Goal: Task Accomplishment & Management: Use online tool/utility

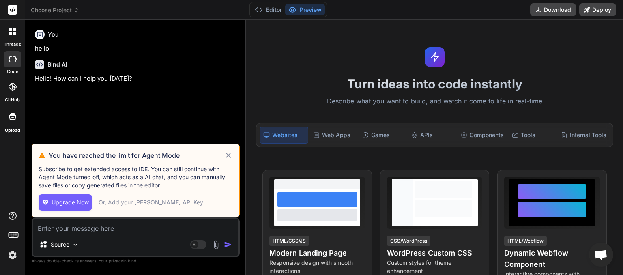
scroll to position [47, 0]
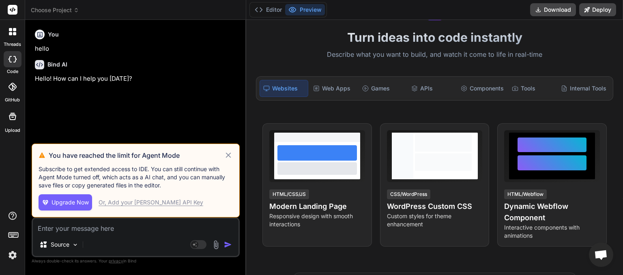
click at [228, 154] on icon at bounding box center [228, 155] width 9 height 10
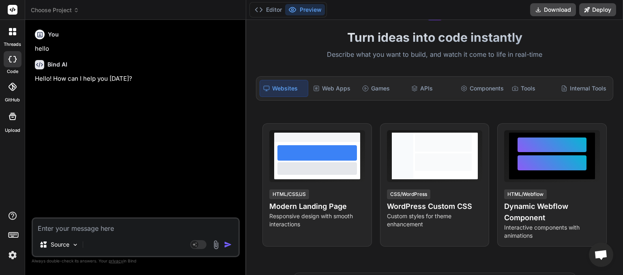
click at [74, 12] on icon at bounding box center [76, 10] width 6 height 6
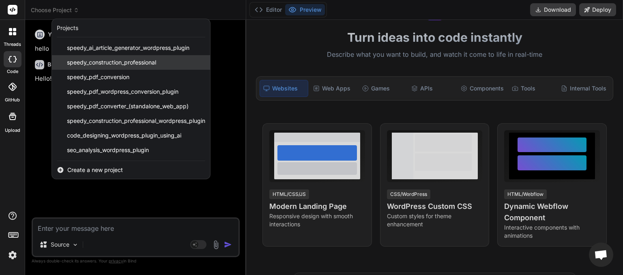
click at [96, 62] on span "speedy_construction_professional" at bounding box center [111, 62] width 89 height 8
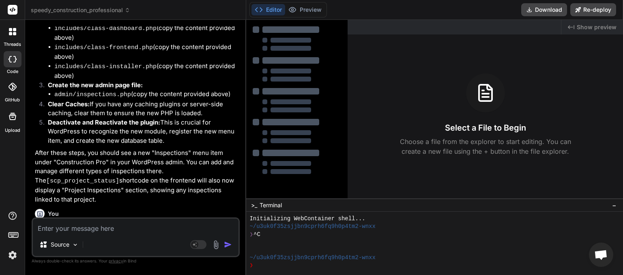
scroll to position [1939, 0]
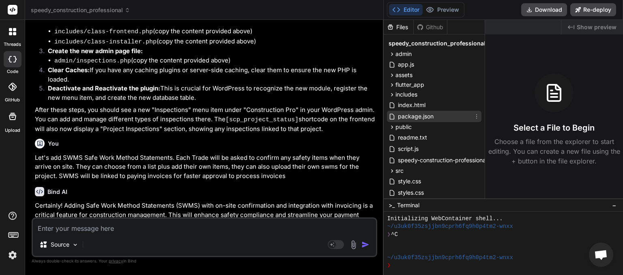
drag, startPoint x: 246, startPoint y: 145, endPoint x: 432, endPoint y: 116, distance: 187.8
click at [432, 116] on div "threads code GitHub Upload speedy_construction_professional Created with Pixso.…" at bounding box center [311, 137] width 623 height 275
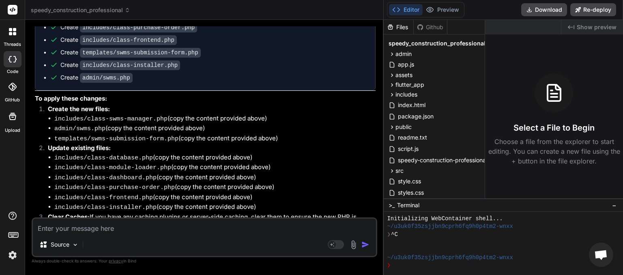
scroll to position [2178, 0]
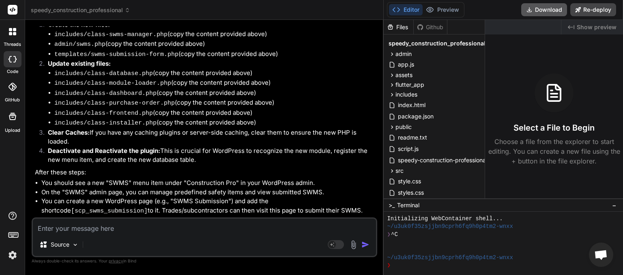
click at [540, 13] on button "Download" at bounding box center [544, 9] width 46 height 13
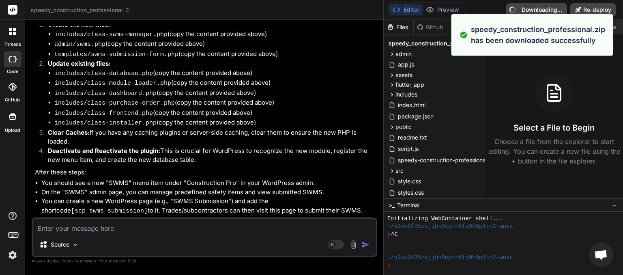
type textarea "x"
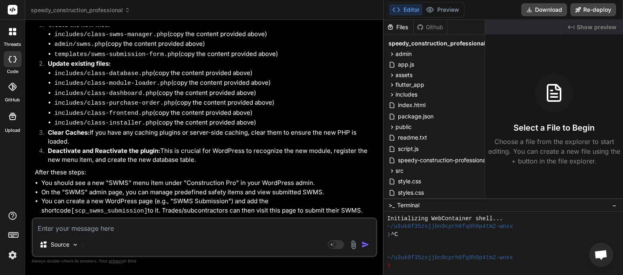
paste textarea "[[DATE] 00:56:55 UTC] SCP: speedy-construction-professional.php loaded. Version…"
type textarea "[[DATE] 00:56:55 UTC] SCP: speedy-construction-professional.php loaded. Version…"
type textarea "x"
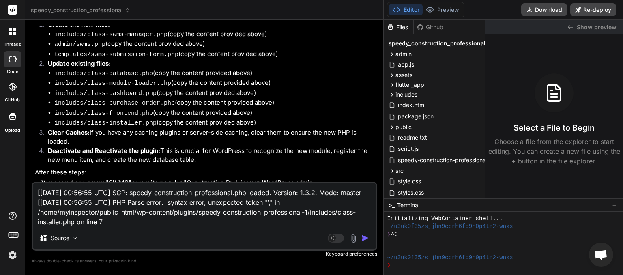
type textarea "[[DATE] 00:56:55 UTC] SCP: speedy-construction-professional.php loaded. Version…"
click at [362, 238] on img "button" at bounding box center [365, 238] width 8 height 8
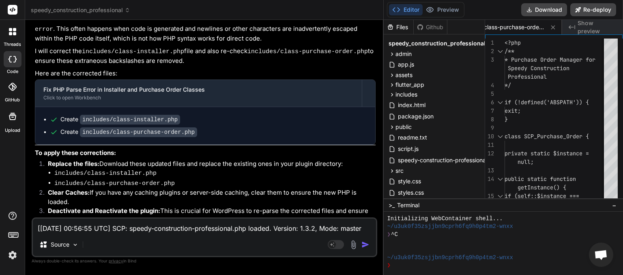
scroll to position [0, 73]
click at [543, 10] on button "Download" at bounding box center [544, 9] width 46 height 13
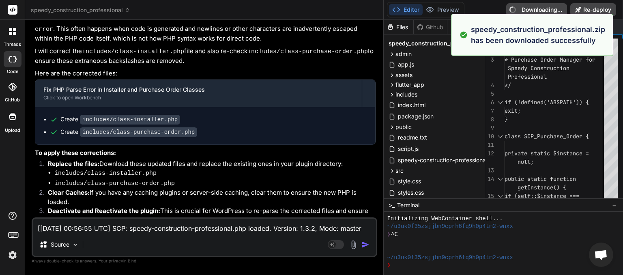
type textarea "x"
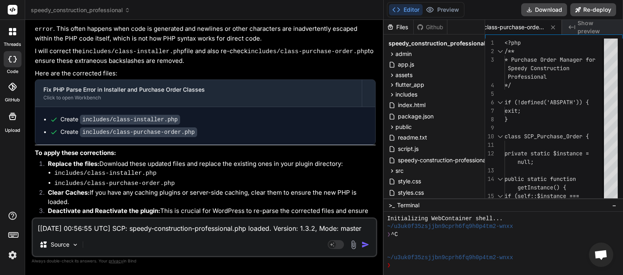
paste textarea "console-dashboard: PHP Error: syntax error, unexpected token "\" in /home/myins…"
type textarea "console-dashboard: PHP Error: syntax error, unexpected token "\" in /home/myins…"
type textarea "x"
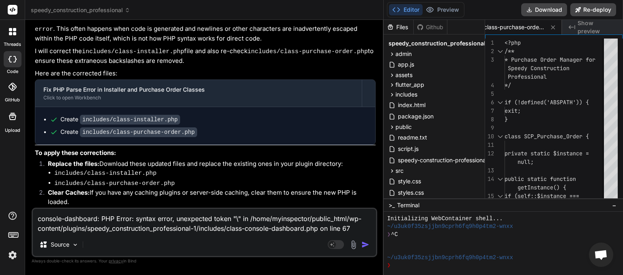
type textarea "console-dashboard: PHP Error: syntax error, unexpected token "\" in /home/myins…"
click at [367, 244] on img "button" at bounding box center [365, 244] width 8 height 8
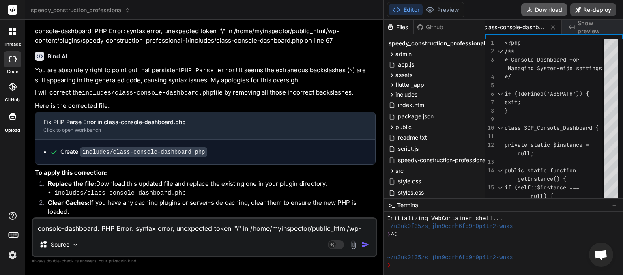
scroll to position [0, 154]
click at [541, 13] on button "Download" at bounding box center [544, 9] width 46 height 13
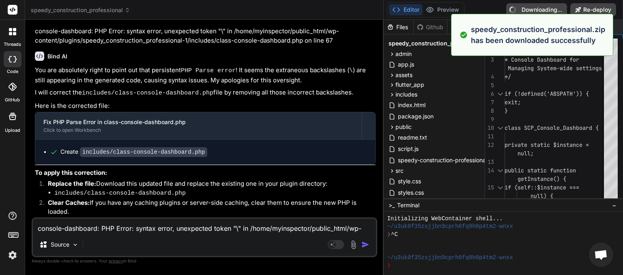
type textarea "x"
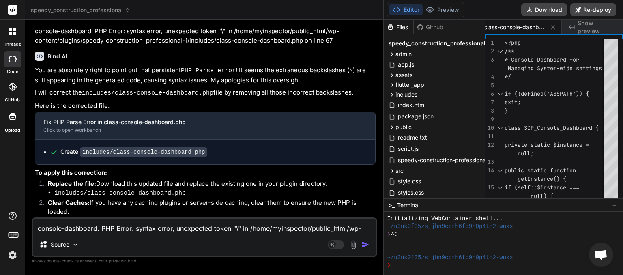
click at [87, 225] on textarea "console-dashboard: PHP Error: syntax error, unexpected token "\" in /home/myins…" at bounding box center [204, 226] width 343 height 15
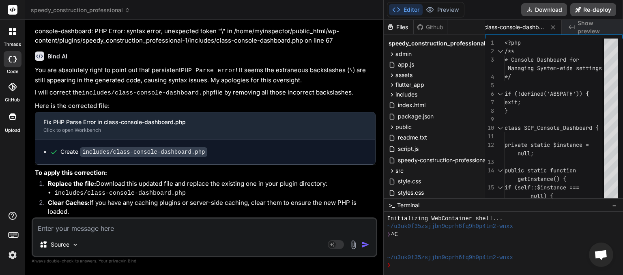
type textarea "t"
type textarea "x"
type textarea "tr"
type textarea "x"
type textarea "tri"
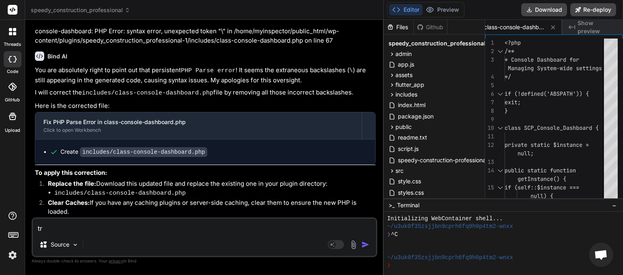
type textarea "x"
type textarea "trie"
type textarea "x"
type textarea "tries"
type textarea "x"
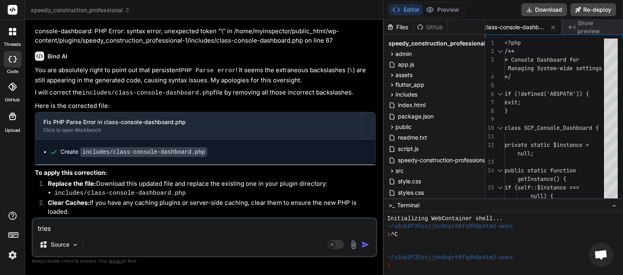
type textarea "tries"
type textarea "x"
type textarea "tries t"
type textarea "x"
type textarea "tries to"
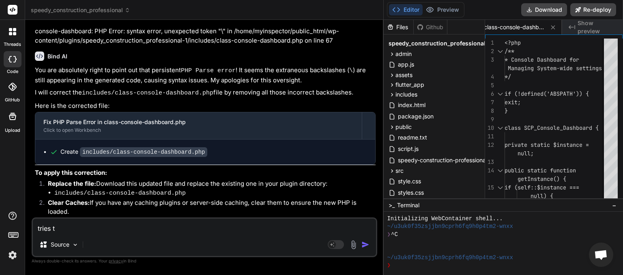
type textarea "x"
type textarea "tries to"
type textarea "x"
type textarea "tries to s"
type textarea "x"
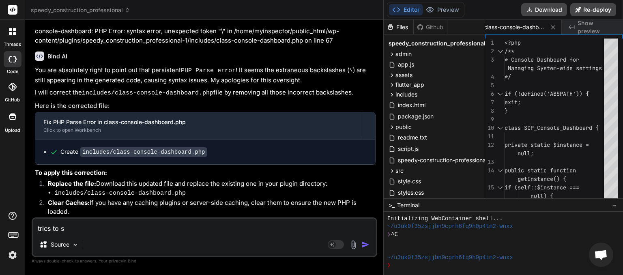
type textarea "tries to st"
type textarea "x"
type textarea "tries to sta"
type textarea "x"
type textarea "tries to star"
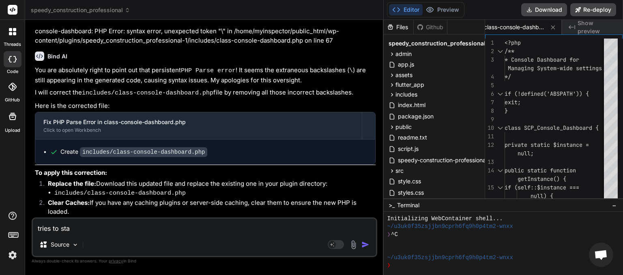
type textarea "x"
type textarea "tries to start"
type textarea "x"
type textarea "tries to start"
type textarea "x"
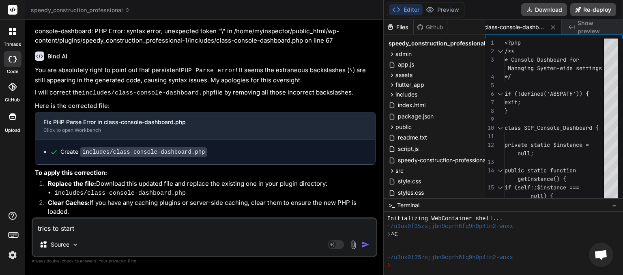
type textarea "tries to start w"
type textarea "x"
type textarea "tries to start wi"
type textarea "x"
type textarea "tries to start wiz"
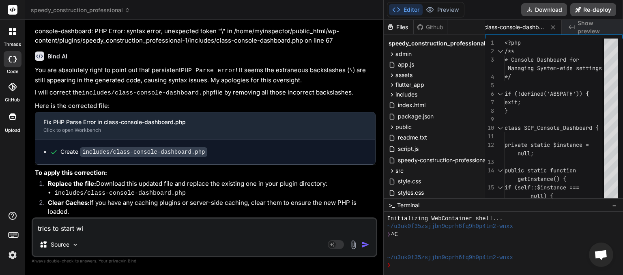
type textarea "x"
type textarea "tries to start [PERSON_NAME]"
type textarea "x"
type textarea "tries to start wizar"
type textarea "x"
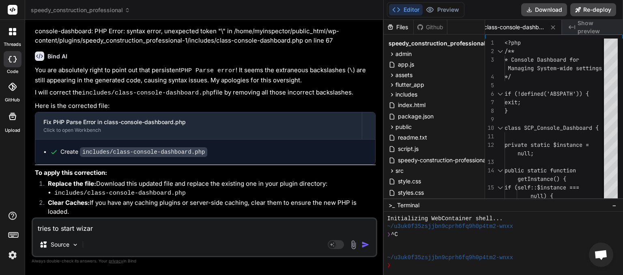
type textarea "tries to start wizard"
type textarea "x"
type textarea "tries to start wizard"
type textarea "x"
type textarea "tries to start wizard o"
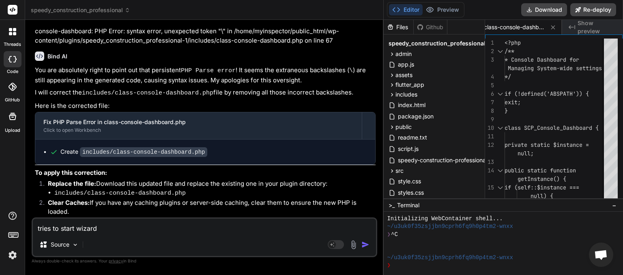
type textarea "x"
type textarea "tries to start wizard on"
type textarea "x"
type textarea "tries to start wizard on"
type textarea "x"
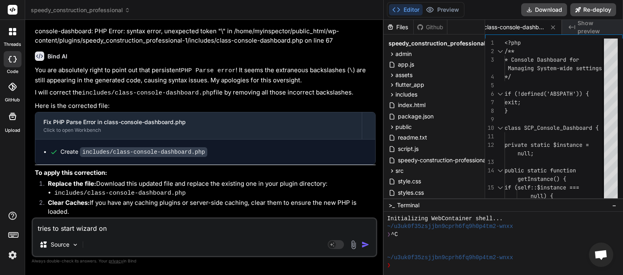
type textarea "tries to start wizard on a"
type textarea "x"
type textarea "tries to start wizard on ac"
type textarea "x"
type textarea "tries to start wizard on act"
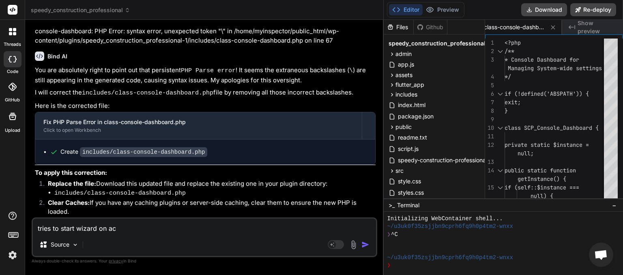
type textarea "x"
type textarea "tries to start wizard on actio"
type textarea "x"
type textarea "tries to start wizard on acti"
type textarea "x"
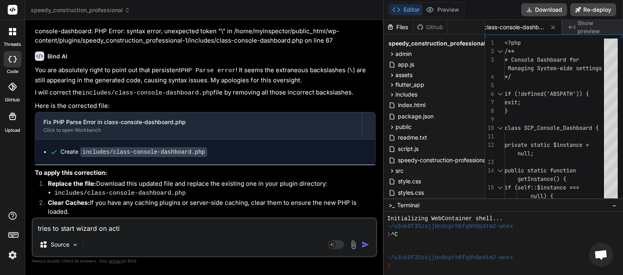
type textarea "tries to start wizard on activ"
type textarea "x"
type textarea "tries to start wizard on activa"
type textarea "x"
type textarea "tries to start wizard on activat"
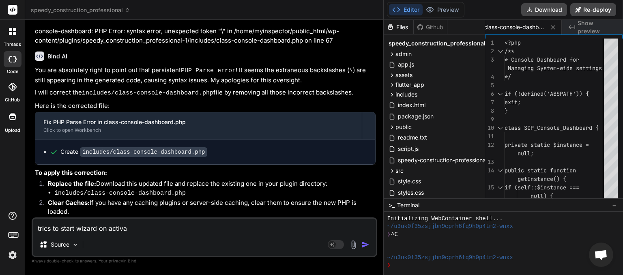
type textarea "x"
type textarea "tries to start wizard on activati"
type textarea "x"
type textarea "tries to start wizard on activatio"
type textarea "x"
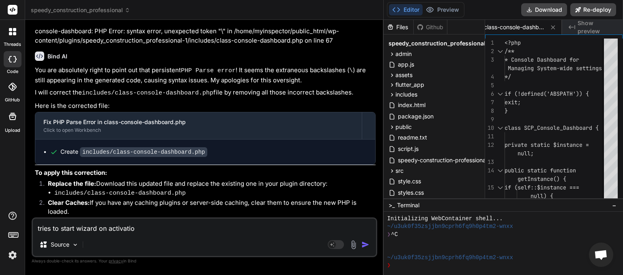
type textarea "tries to start wizard on activation"
type textarea "x"
type textarea "tries to start wizard on activation,"
type textarea "x"
type textarea "tries to start wizard on activation,"
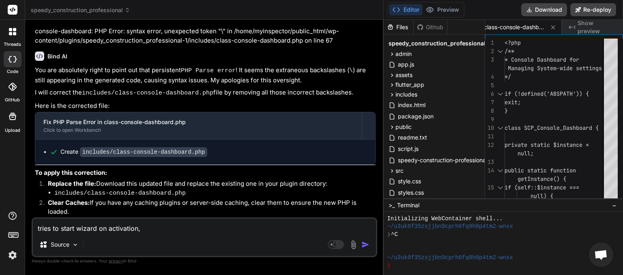
type textarea "x"
type textarea "tries to start wizard on activation, u"
type textarea "x"
type textarea "tries to start wizard on activation, us"
type textarea "x"
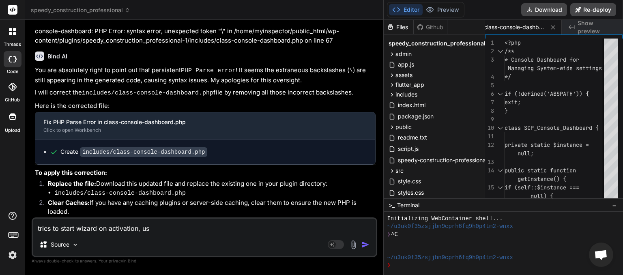
type textarea "tries to start wizard on activation, use"
type textarea "x"
type textarea "tries to start wizard on activation, user"
type textarea "x"
type textarea "tries to start wizard on activation, user"
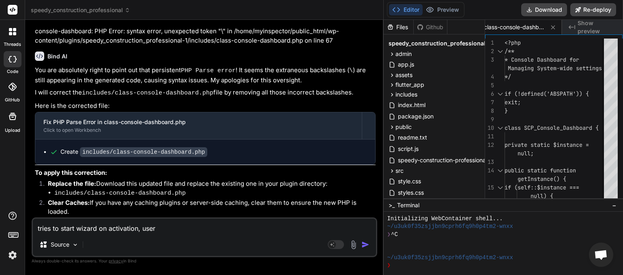
type textarea "x"
type textarea "tries to start wizard on activation, user h"
type textarea "x"
type textarea "tries to start wizard on activation, user ha"
type textarea "x"
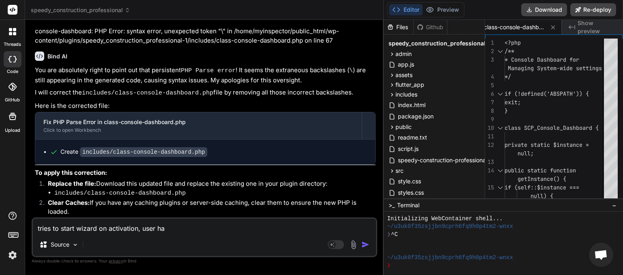
type textarea "tries to start wizard on activation, user has"
type textarea "x"
type textarea "tries to start wizard on activation, user has"
type textarea "x"
type textarea "tries to start wizard on activation, user has n"
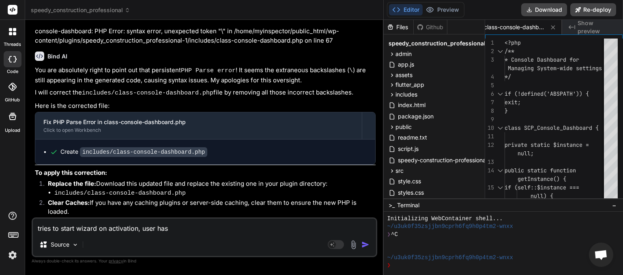
type textarea "x"
type textarea "tries to start wizard on activation, user has no"
type textarea "x"
type textarea "tries to start wizard on activation, user has no"
type textarea "x"
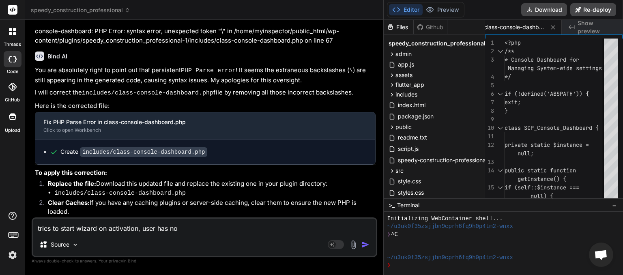
type textarea "tries to start wizard on activation, user has no o"
type textarea "x"
type textarea "tries to start wizard on activation, user has no"
type textarea "x"
type textarea "tries to start wizard on activation, user has no p"
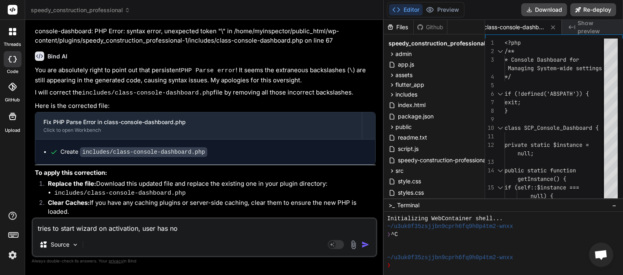
type textarea "x"
type textarea "tries to start wizard on activation, user has no pe"
type textarea "x"
type textarea "tries to start wizard on activation, user has no per"
type textarea "x"
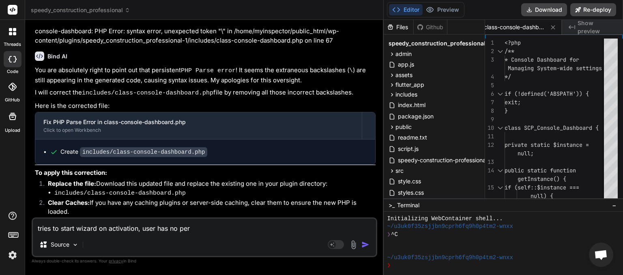
type textarea "tries to start wizard on activation, user has no perm"
type textarea "x"
type textarea "tries to start wizard on activation, user has no permi"
type textarea "x"
type textarea "tries to start wizard on activation, user has no permis"
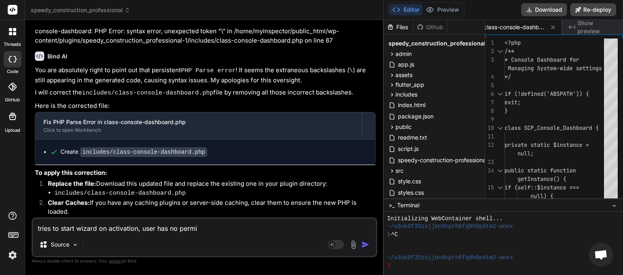
type textarea "x"
type textarea "tries to start wizard on activation, user has no permiss"
type textarea "x"
type textarea "tries to start wizard on activation, user has no permissi"
type textarea "x"
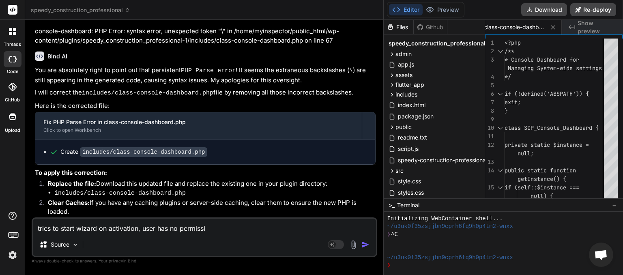
type textarea "tries to start wizard on activation, user has no permissio"
type textarea "x"
type textarea "tries to start wizard on activation, user has no permission"
type textarea "x"
type textarea "tries to start wizard on activation, user has no permission"
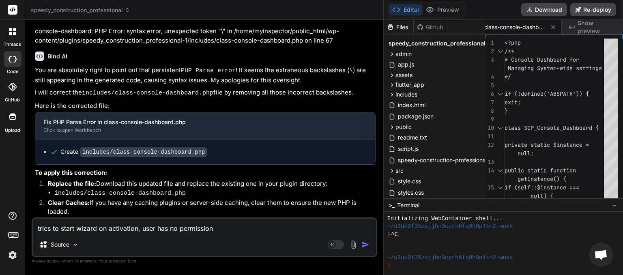
type textarea "x"
type textarea "tries to start wizard on activation, user has no permission t"
type textarea "x"
type textarea "tries to start wizard on activation, user has no permission to"
type textarea "x"
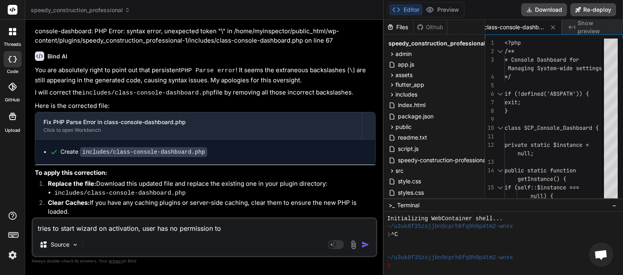
type textarea "tries to start wizard on activation, user has no permission to"
type textarea "x"
type textarea "tries to start wizard on activation, user has no permission to s"
type textarea "x"
type textarea "tries to start wizard on activation, user has no permission to st"
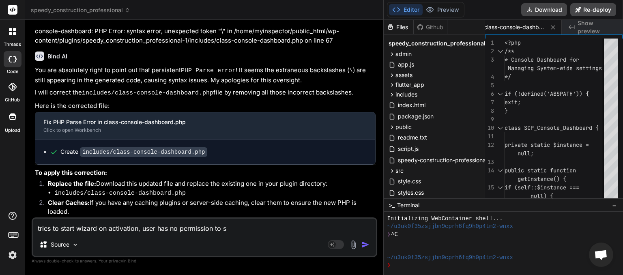
type textarea "x"
type textarea "tries to start wizard on activation, user has no permission to sta"
type textarea "x"
type textarea "tries to start wizard on activation, user has no permission to star"
type textarea "x"
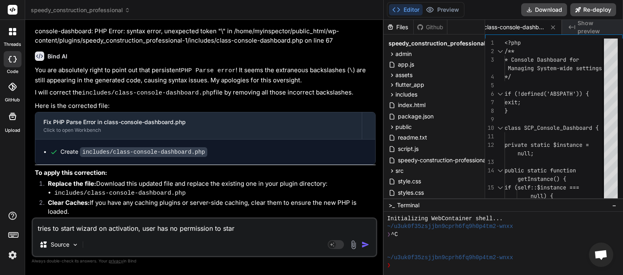
type textarea "tries to start wizard on activation, user has no permission to start"
type textarea "x"
type textarea "tries to start wizard on activation, user has no permission to start"
type textarea "x"
type textarea "tries to start wizard on activation, user has no permission to start w"
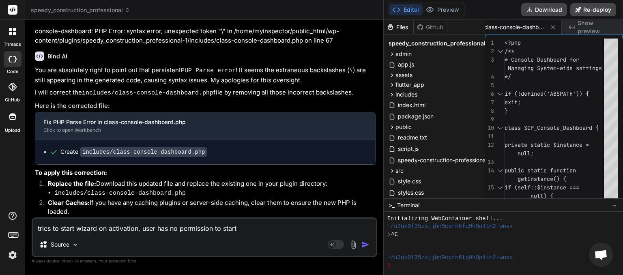
type textarea "x"
type textarea "tries to start wizard on activation, user has no permission to start wi"
type textarea "x"
type textarea "tries to start wizard on activation, user has no permission to start wiz"
type textarea "x"
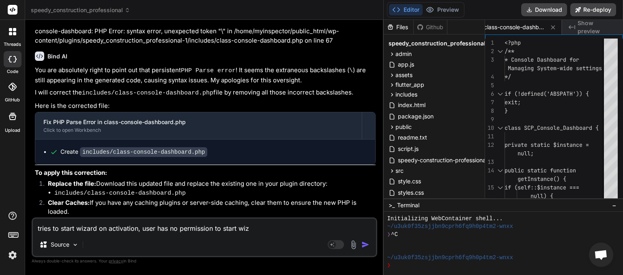
type textarea "tries to start wizard on activation, user has no permission to start [PERSON_NA…"
type textarea "x"
type textarea "tries to start wizard on activation, user has no permission to start wizar"
type textarea "x"
type textarea "tries to start wizard on activation, user has no permission to start wizard"
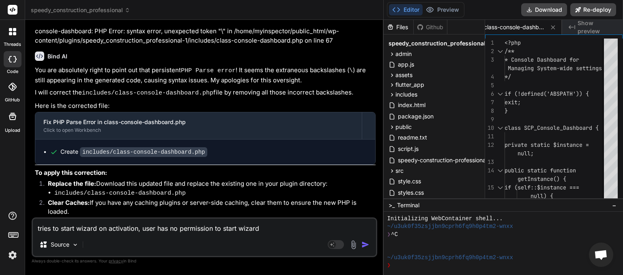
type textarea "x"
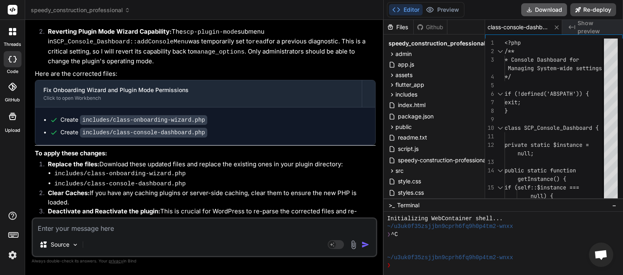
scroll to position [0, 150]
click at [546, 9] on button "Download" at bounding box center [544, 9] width 46 height 13
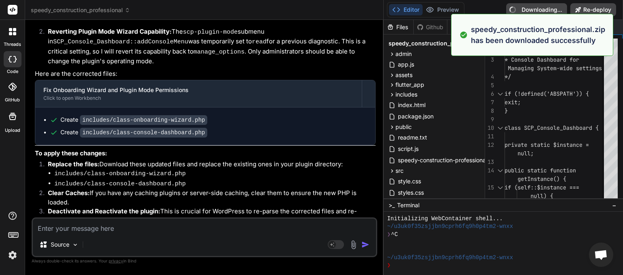
type textarea "x"
